Goal: Task Accomplishment & Management: Complete application form

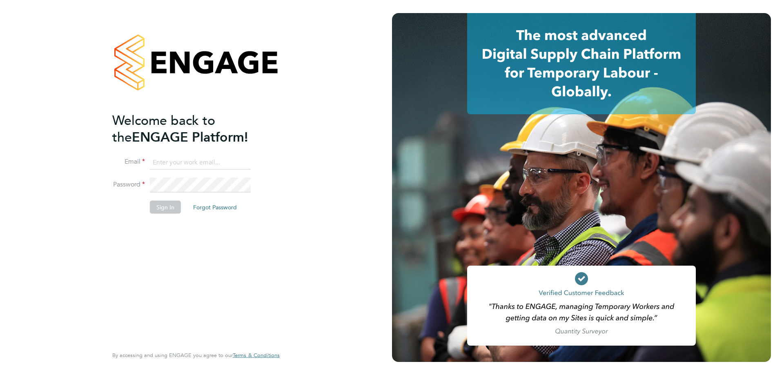
type input "[PERSON_NAME][EMAIL_ADDRESS][DOMAIN_NAME]"
click at [172, 205] on button "Sign In" at bounding box center [165, 206] width 31 height 13
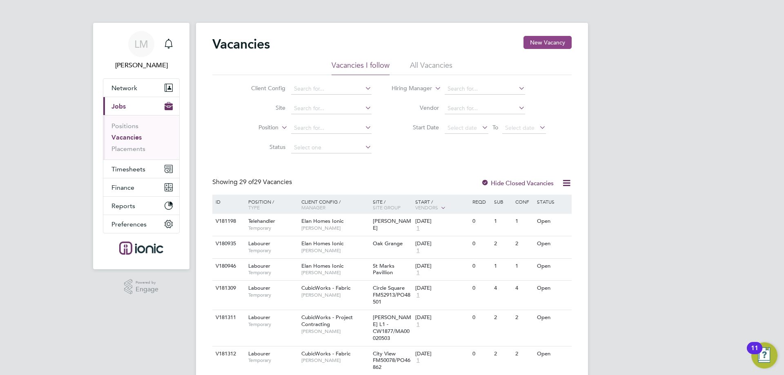
click at [547, 36] on button "New Vacancy" at bounding box center [547, 42] width 48 height 13
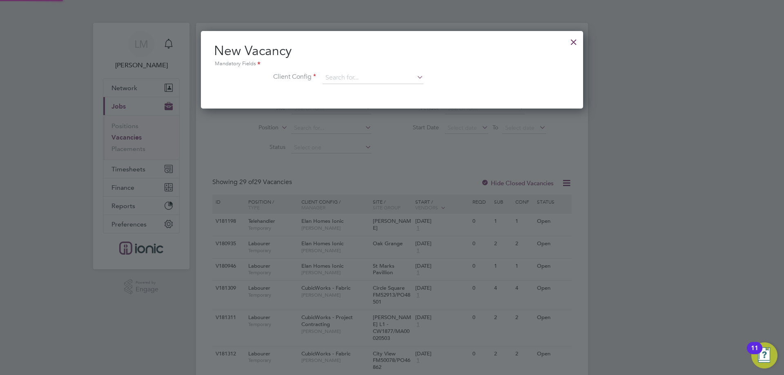
scroll to position [78, 382]
click at [368, 80] on input at bounding box center [372, 78] width 101 height 12
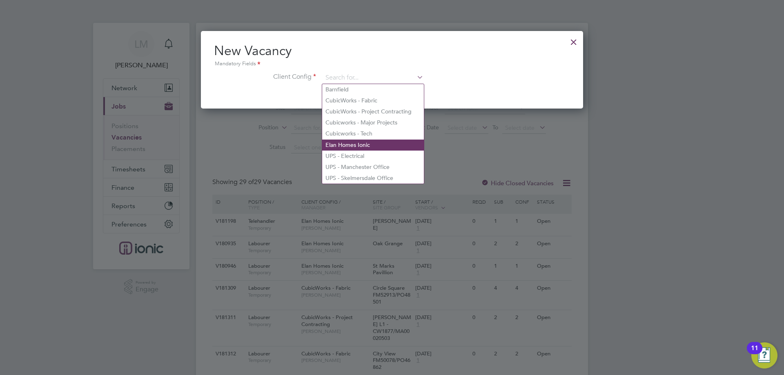
click at [369, 147] on li "Elan Homes Ionic" at bounding box center [373, 145] width 102 height 11
type input "Elan Homes Ionic"
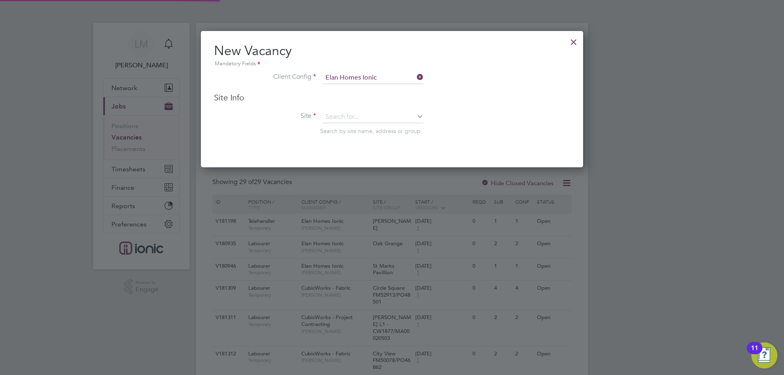
scroll to position [137, 382]
click at [363, 119] on input at bounding box center [372, 117] width 101 height 12
click at [345, 129] on li "[GEOGRAPHIC_DATA]" at bounding box center [373, 128] width 102 height 11
type input "[GEOGRAPHIC_DATA]"
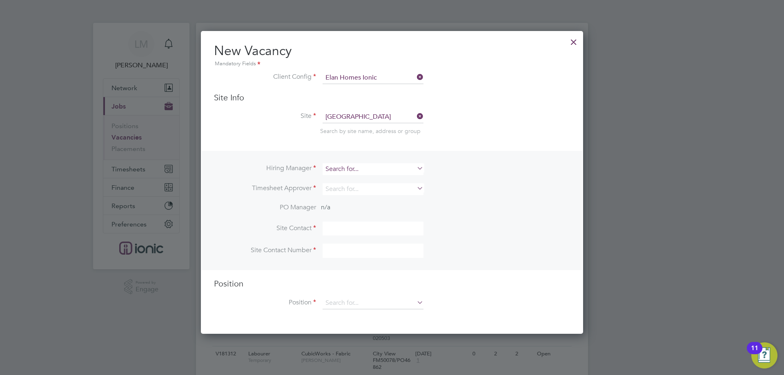
click at [356, 168] on input at bounding box center [372, 169] width 101 height 12
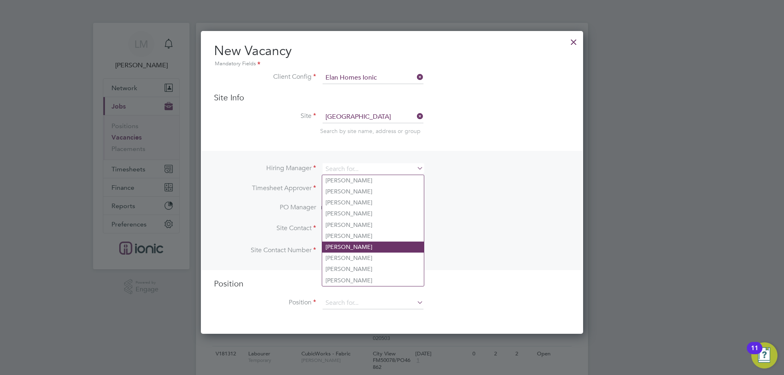
drag, startPoint x: 347, startPoint y: 276, endPoint x: 344, endPoint y: 242, distance: 34.4
click at [346, 275] on li "[PERSON_NAME]" at bounding box center [373, 280] width 102 height 11
type input "[PERSON_NAME]"
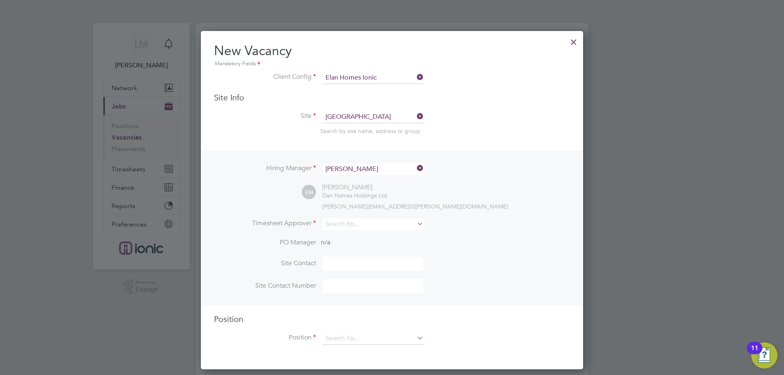
scroll to position [339, 382]
click at [363, 226] on input at bounding box center [372, 224] width 101 height 12
click at [358, 238] on li "Ell iot Murphy" at bounding box center [373, 236] width 102 height 11
type input "[PERSON_NAME]"
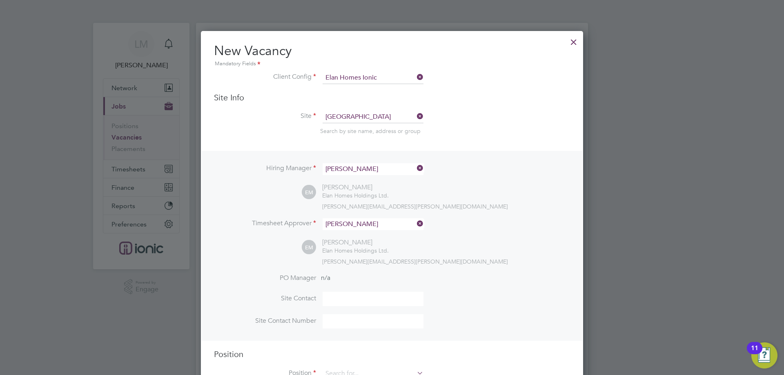
scroll to position [122, 0]
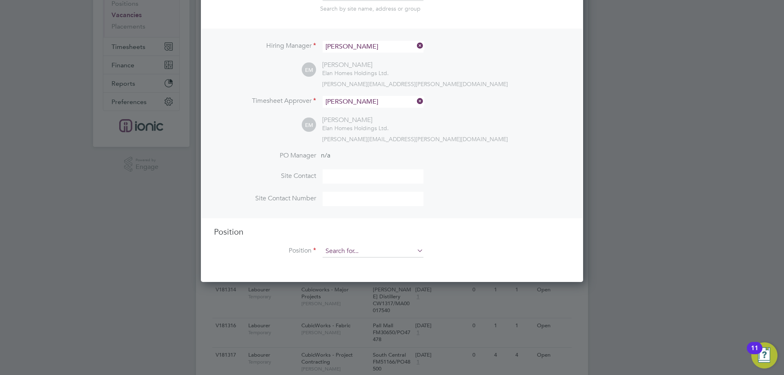
click at [355, 250] on input at bounding box center [372, 251] width 101 height 12
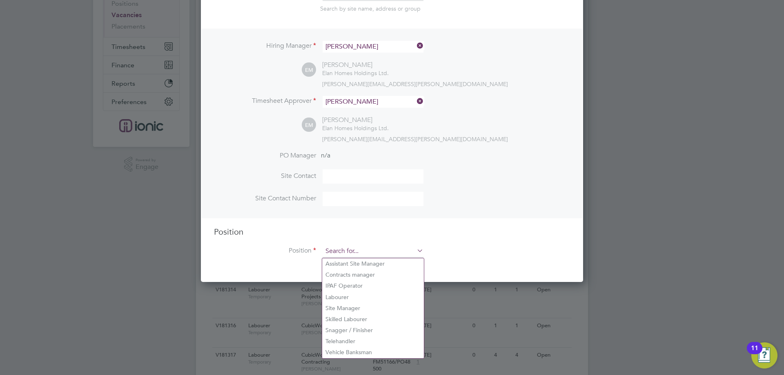
scroll to position [204, 0]
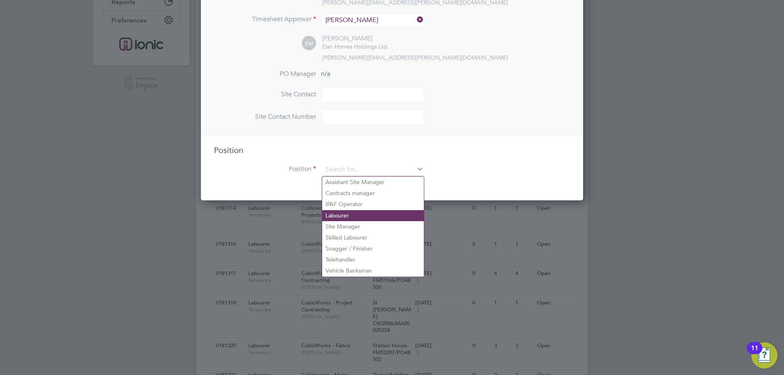
click at [342, 214] on li "Labourer" at bounding box center [373, 215] width 102 height 11
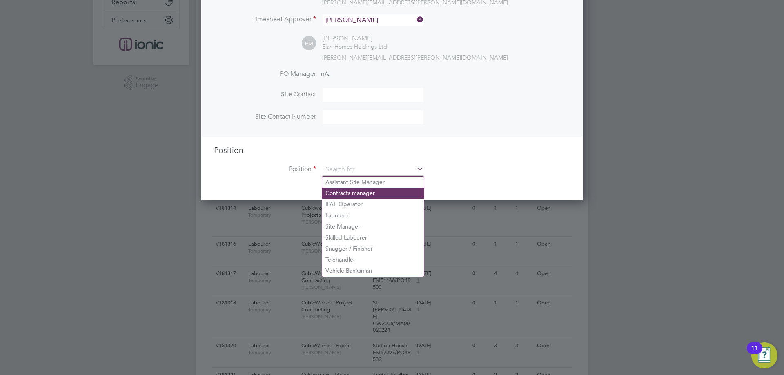
type input "Labourer"
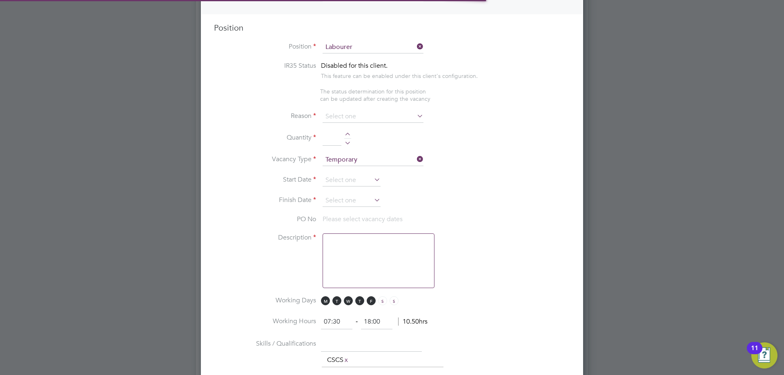
scroll to position [4, 4]
click at [357, 117] on input at bounding box center [372, 117] width 101 height 12
click at [347, 195] on li "Vacant Role" at bounding box center [373, 193] width 102 height 11
type input "Vacant Role"
click at [347, 133] on li "Quantity" at bounding box center [392, 142] width 356 height 23
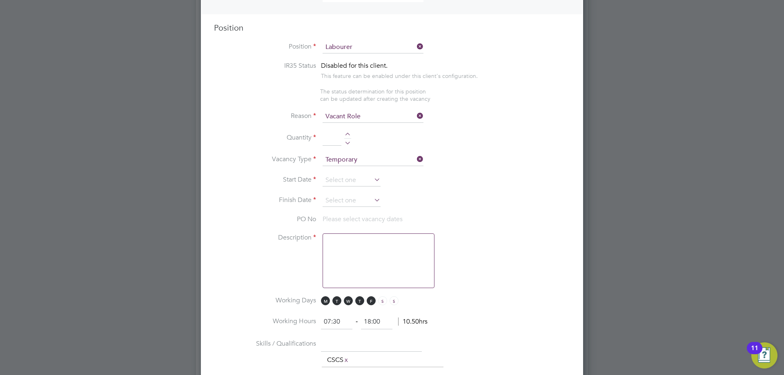
click at [348, 135] on div at bounding box center [347, 136] width 7 height 6
type input "1"
click at [360, 186] on input at bounding box center [351, 180] width 58 height 12
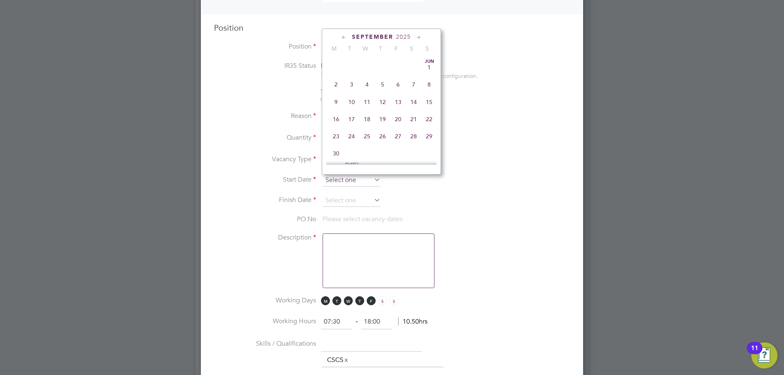
scroll to position [318, 0]
click at [351, 102] on span "30" at bounding box center [352, 94] width 16 height 16
type input "30 Sep 2025"
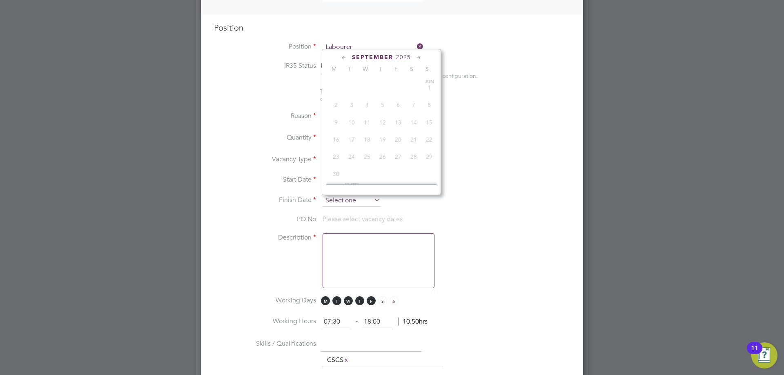
click at [337, 199] on input at bounding box center [351, 201] width 58 height 12
drag, startPoint x: 401, startPoint y: 139, endPoint x: 398, endPoint y: 144, distance: 6.1
click at [401, 138] on span "3" at bounding box center [398, 132] width 16 height 16
type input "03 Oct 2025"
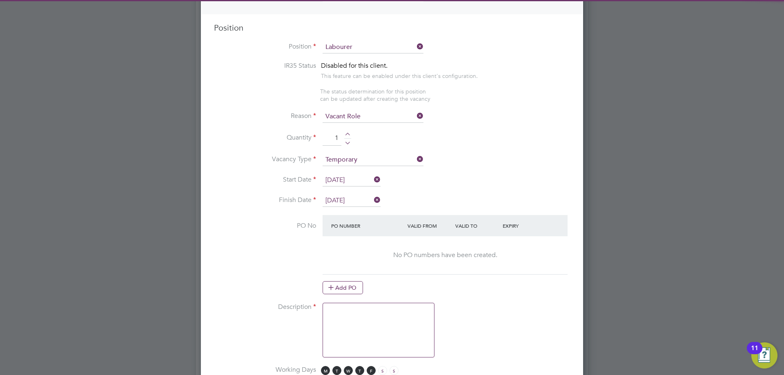
scroll to position [490, 0]
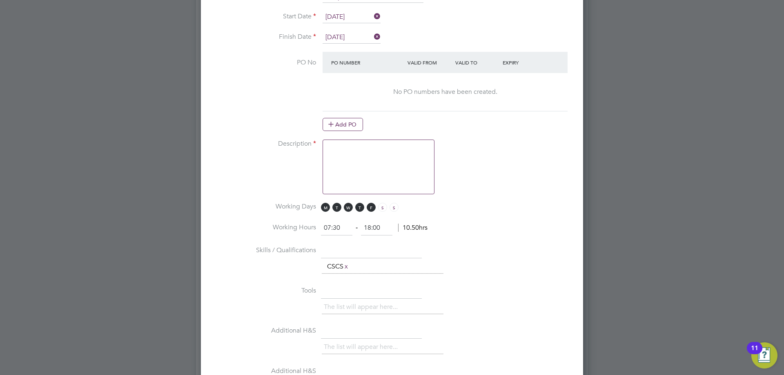
click at [369, 160] on textarea at bounding box center [378, 167] width 112 height 55
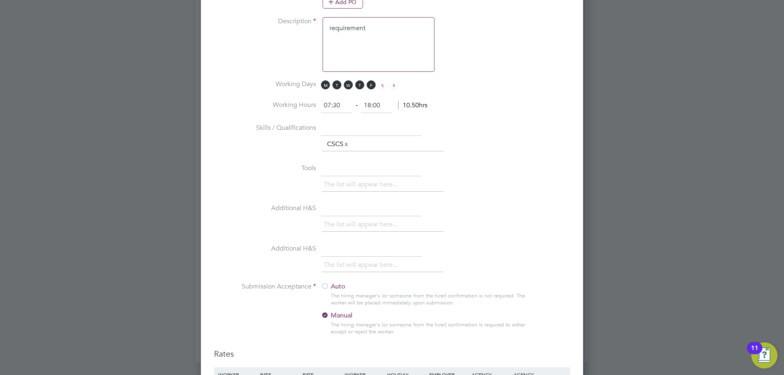
type textarea "requirement"
click at [325, 283] on div at bounding box center [325, 287] width 8 height 8
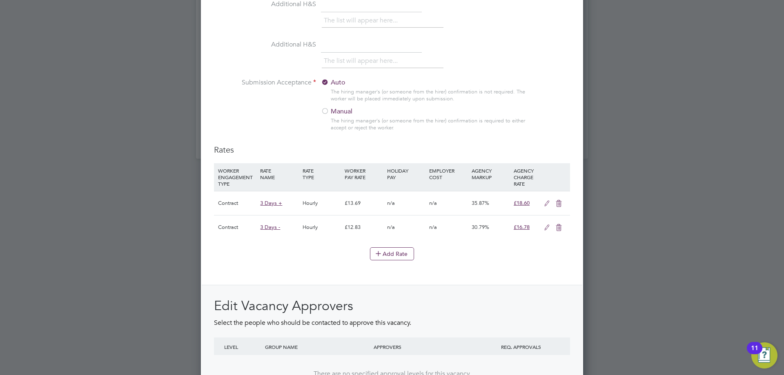
scroll to position [0, 0]
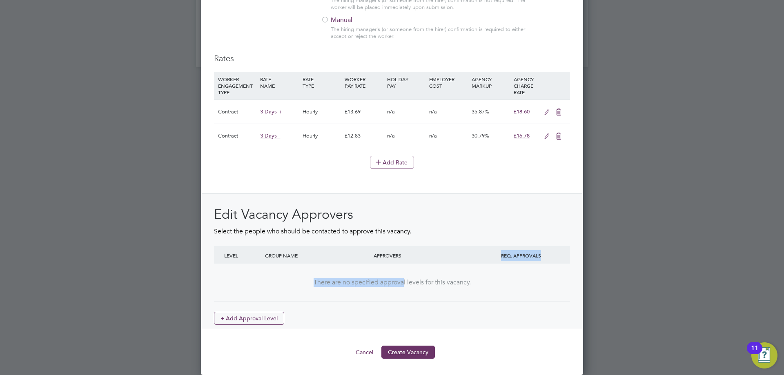
drag, startPoint x: 403, startPoint y: 343, endPoint x: 405, endPoint y: 348, distance: 5.0
click at [405, 349] on button "Create Vacancy" at bounding box center [407, 352] width 53 height 13
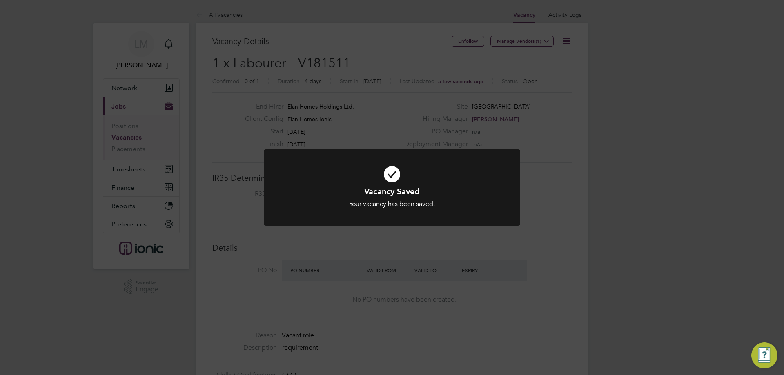
click at [302, 302] on div "Vacancy Saved Your vacancy has been saved. Cancel Okay" at bounding box center [392, 187] width 784 height 375
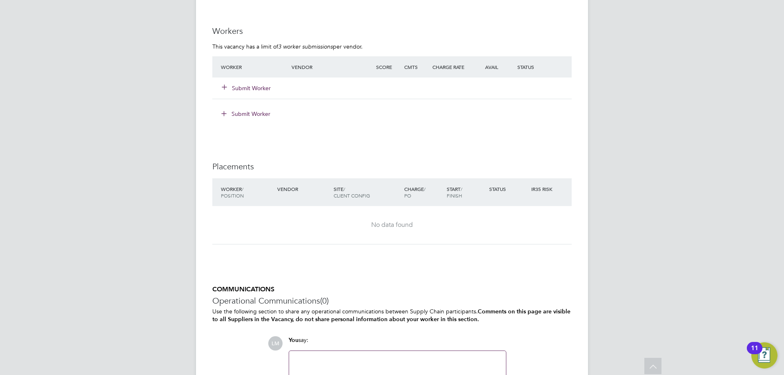
click at [256, 91] on button "Submit Worker" at bounding box center [246, 88] width 49 height 8
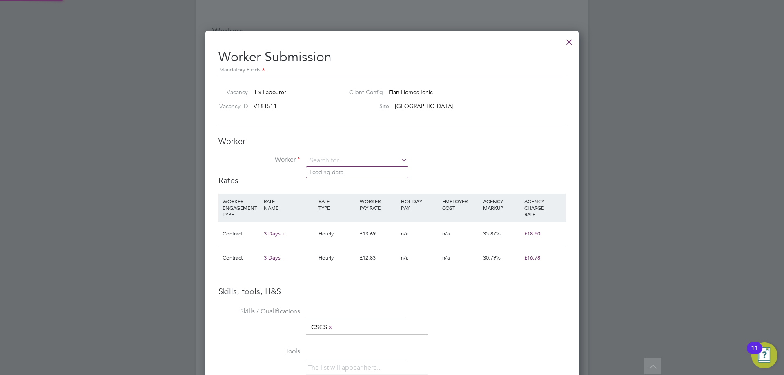
drag, startPoint x: 382, startPoint y: 166, endPoint x: 320, endPoint y: 145, distance: 64.8
click at [355, 171] on li "Simon Hazell (CAN-473355)" at bounding box center [359, 172] width 107 height 11
type input "Simon Hazell (CAN-473355)"
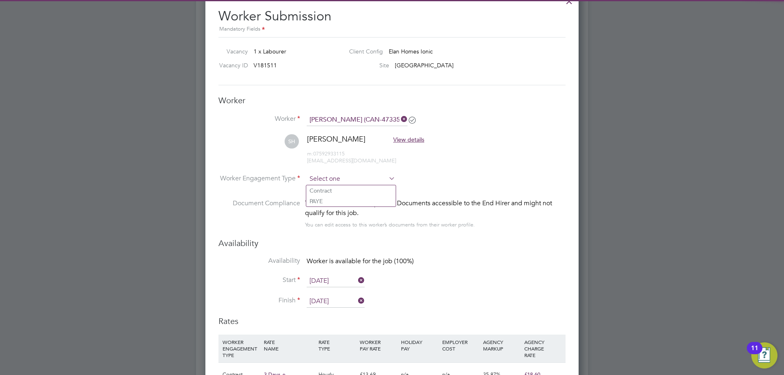
click at [336, 178] on input at bounding box center [351, 179] width 89 height 12
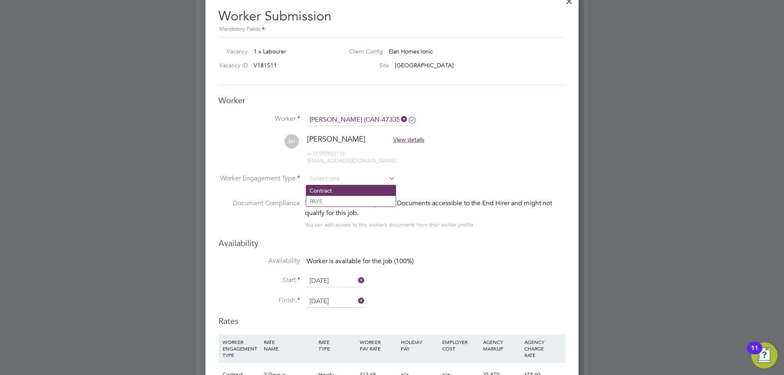
click at [333, 189] on li "Contract" at bounding box center [350, 190] width 89 height 11
type input "Contract"
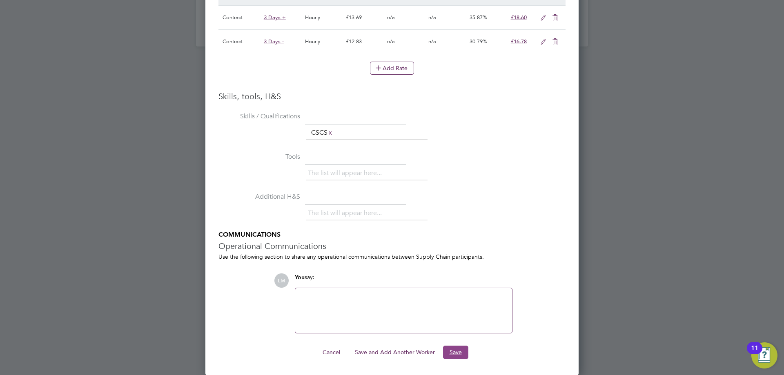
click at [458, 355] on button "Save" at bounding box center [455, 352] width 25 height 13
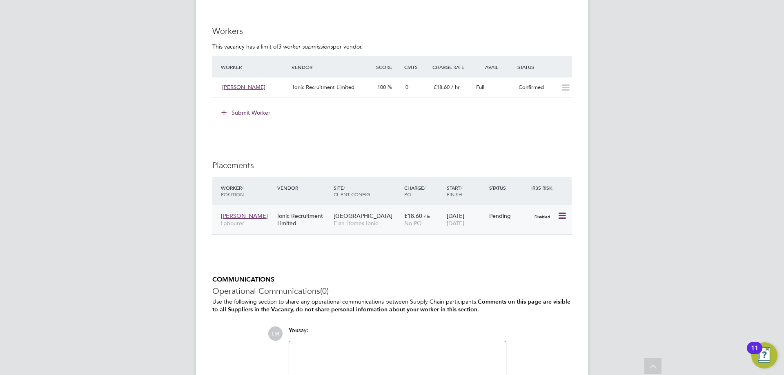
click at [561, 216] on icon at bounding box center [561, 216] width 8 height 10
click at [512, 266] on li "Start" at bounding box center [524, 266] width 84 height 11
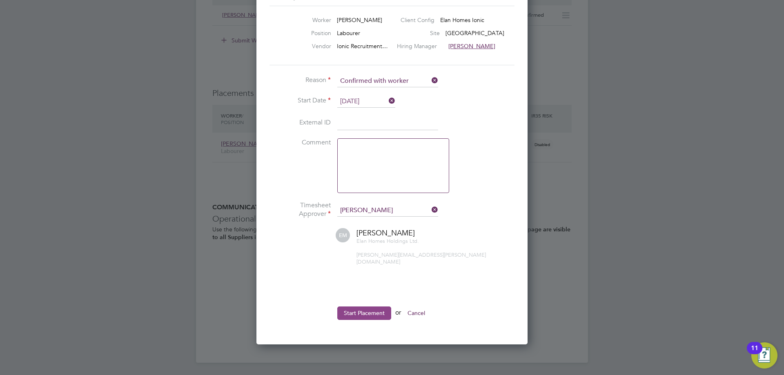
click at [349, 307] on button "Start Placement" at bounding box center [364, 313] width 54 height 13
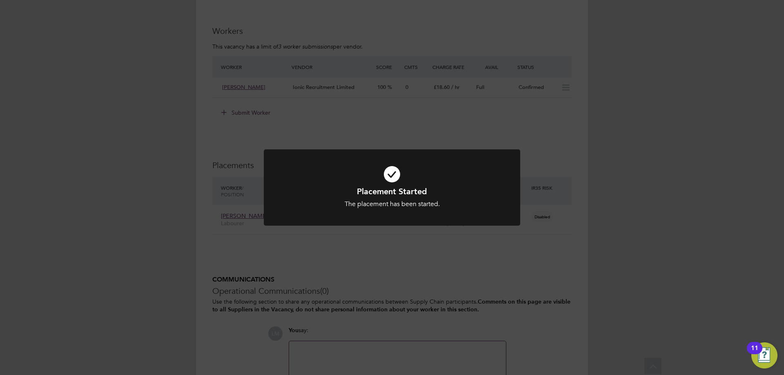
click at [411, 264] on div "Placement Started The placement has been started. Cancel Okay" at bounding box center [392, 187] width 784 height 375
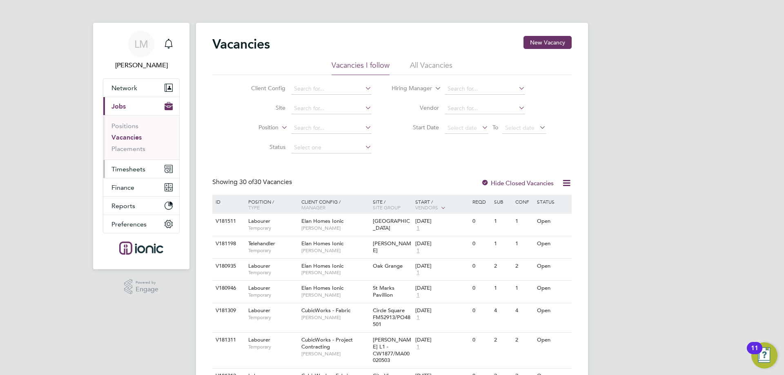
click at [130, 171] on span "Timesheets" at bounding box center [128, 169] width 34 height 8
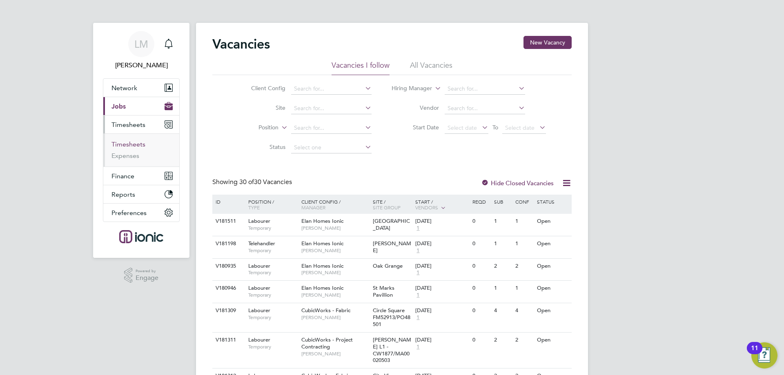
click at [131, 143] on link "Timesheets" at bounding box center [128, 144] width 34 height 8
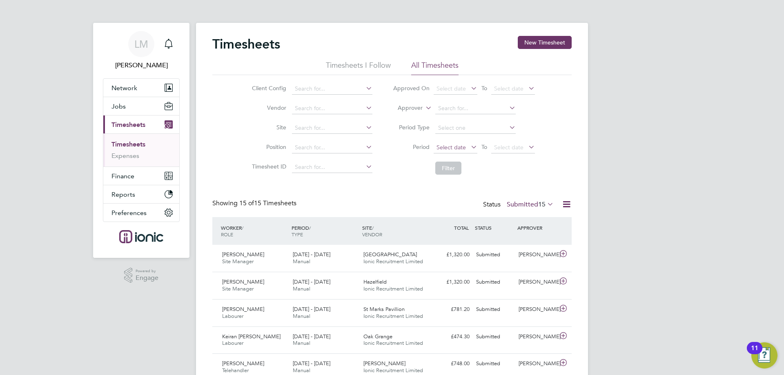
click at [465, 144] on span "Select date" at bounding box center [455, 147] width 44 height 11
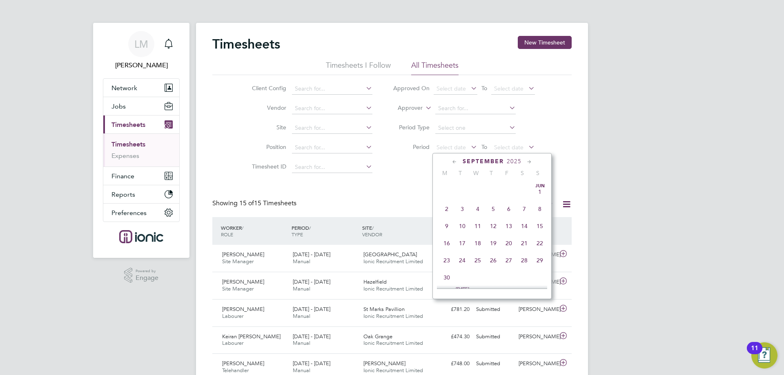
scroll to position [318, 0]
click at [445, 226] on span "29" at bounding box center [447, 218] width 16 height 16
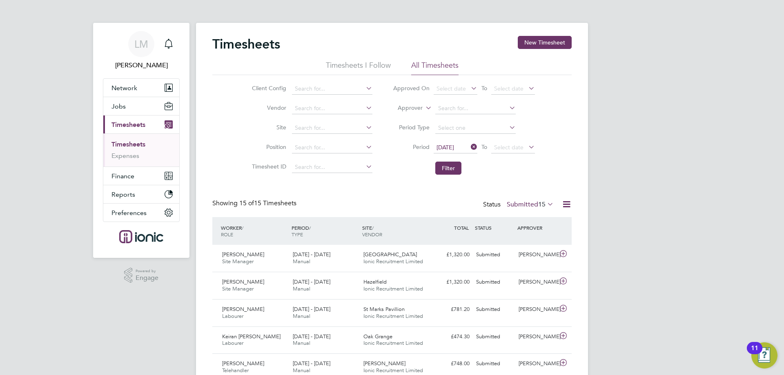
click at [450, 142] on span "29 Sep 2025" at bounding box center [455, 147] width 44 height 11
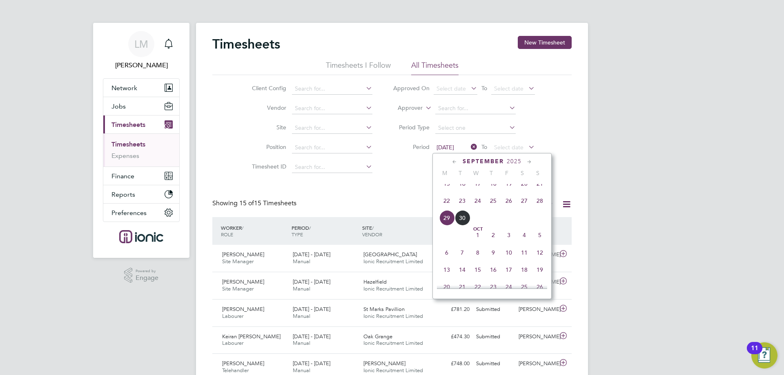
click at [446, 207] on span "22" at bounding box center [447, 201] width 16 height 16
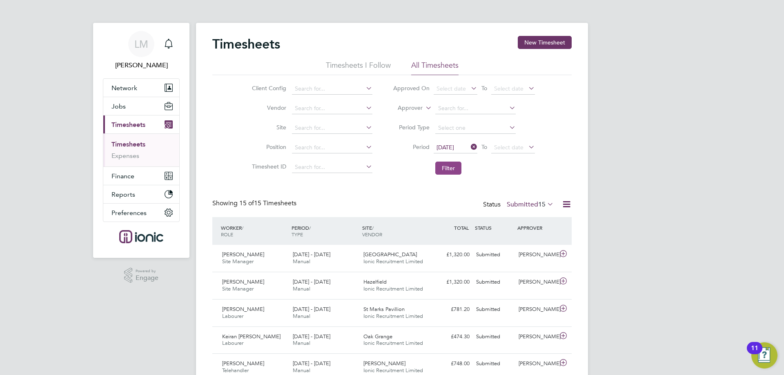
click at [445, 169] on button "Filter" at bounding box center [448, 168] width 26 height 13
